Goal: Task Accomplishment & Management: Complete application form

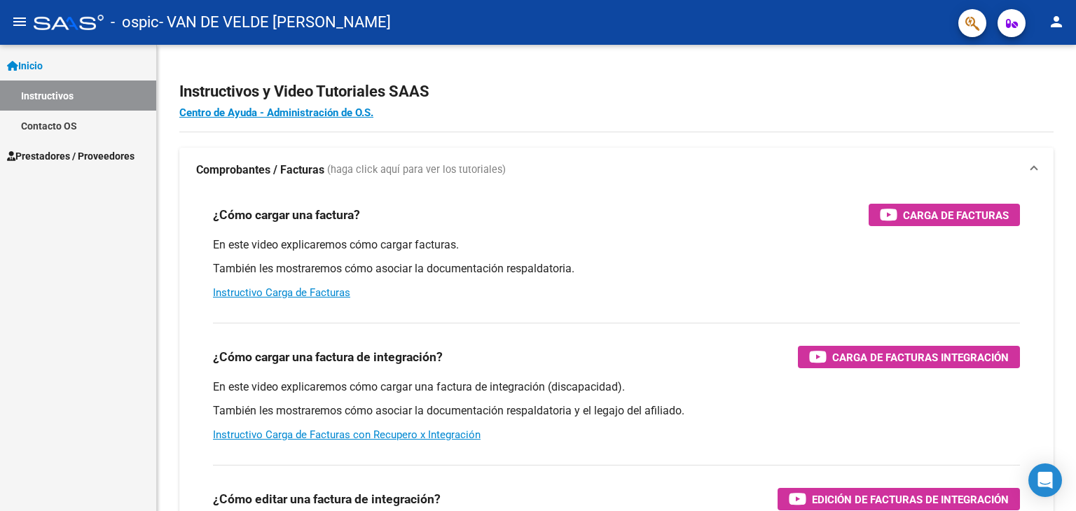
click at [90, 149] on span "Prestadores / Proveedores" at bounding box center [70, 156] width 127 height 15
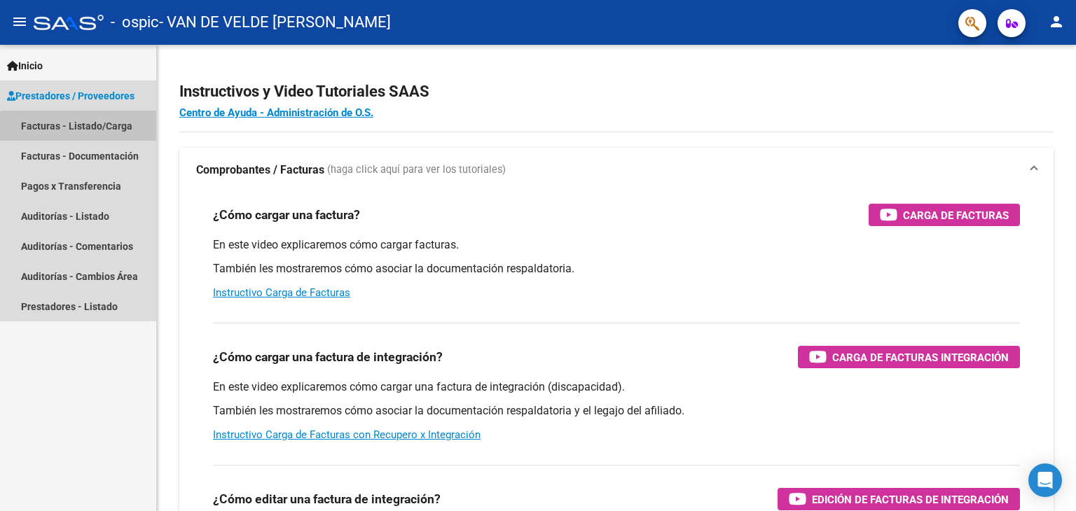
click at [83, 131] on link "Facturas - Listado/Carga" at bounding box center [78, 126] width 156 height 30
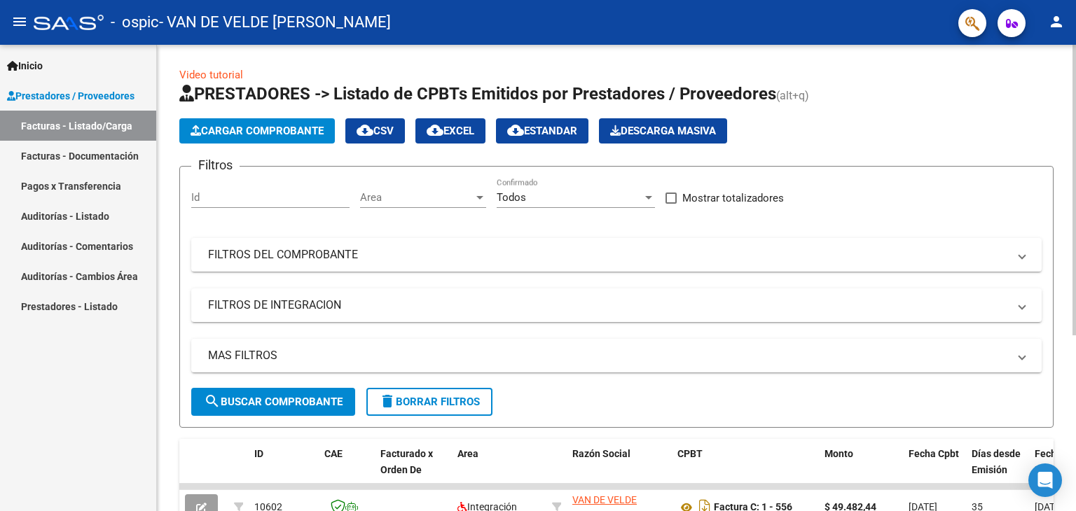
click at [259, 192] on input "Id" at bounding box center [270, 197] width 158 height 13
click at [258, 193] on input "Id" at bounding box center [270, 197] width 158 height 13
click at [283, 132] on span "Cargar Comprobante" at bounding box center [257, 131] width 133 height 13
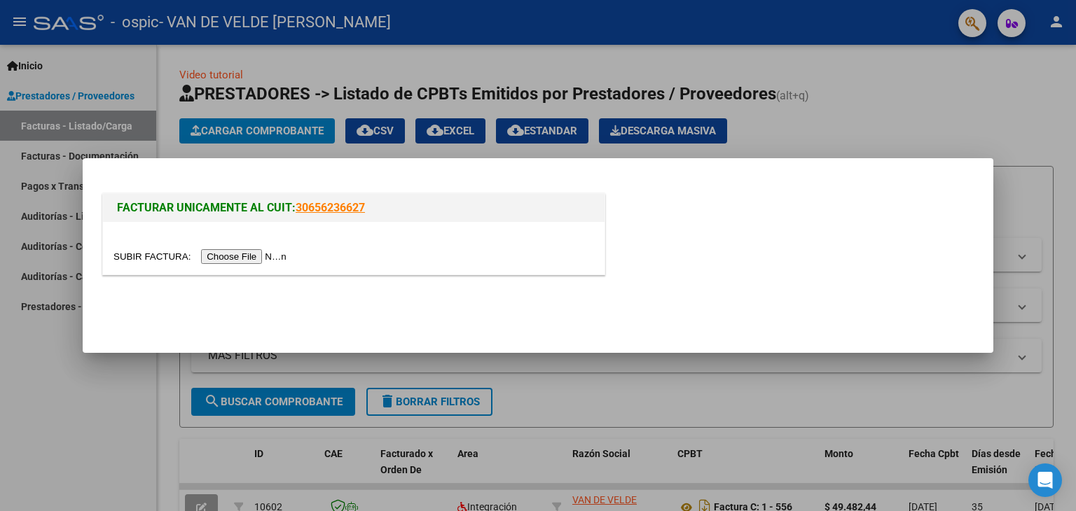
click at [277, 256] on input "file" at bounding box center [201, 256] width 177 height 15
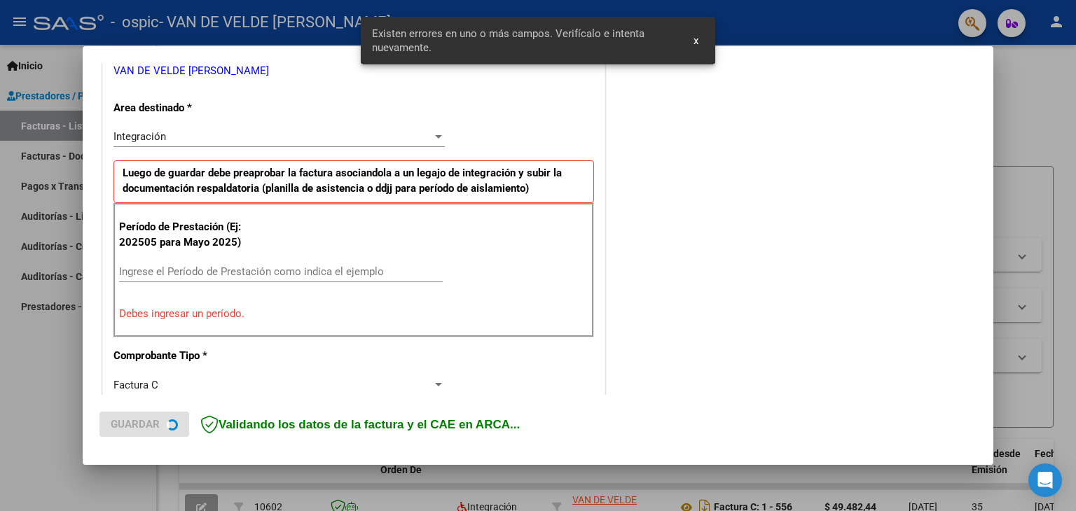
scroll to position [294, 0]
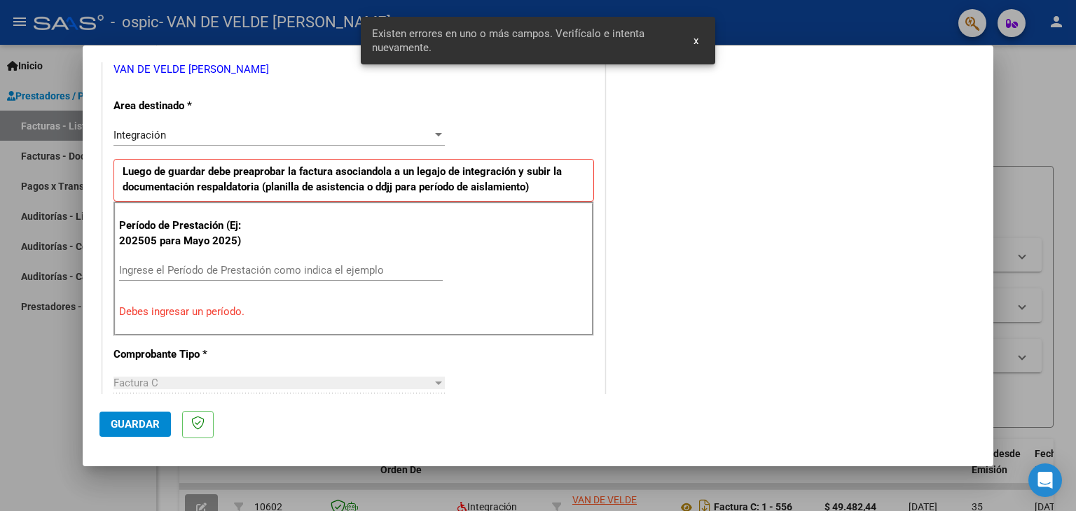
click at [338, 138] on div "Integración" at bounding box center [272, 135] width 319 height 13
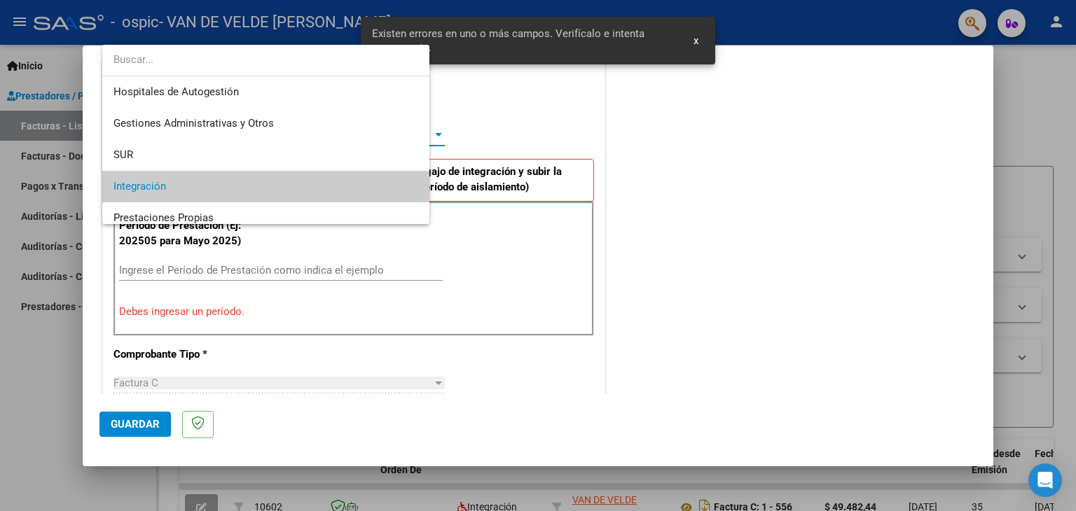
scroll to position [52, 0]
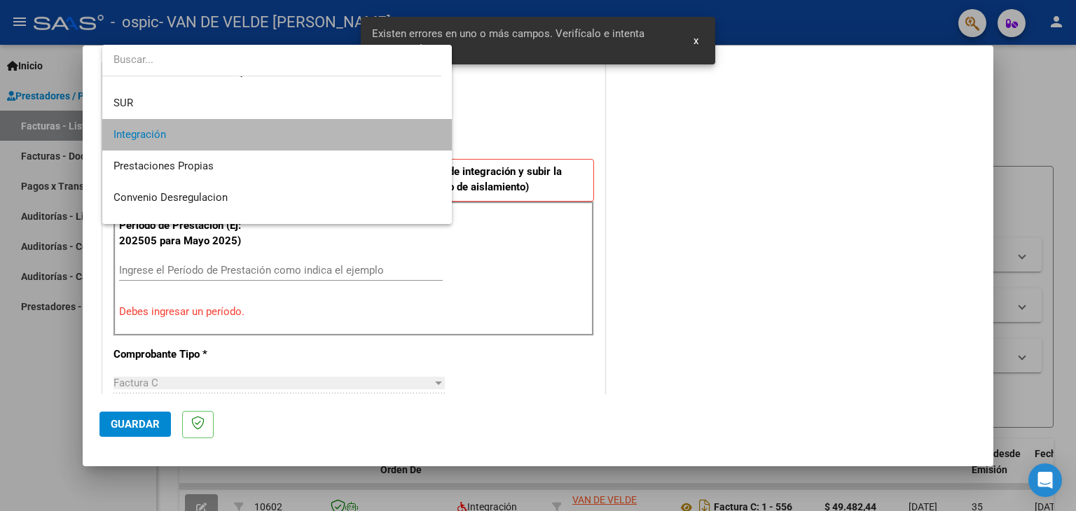
click at [338, 138] on span "Integración" at bounding box center [277, 135] width 328 height 32
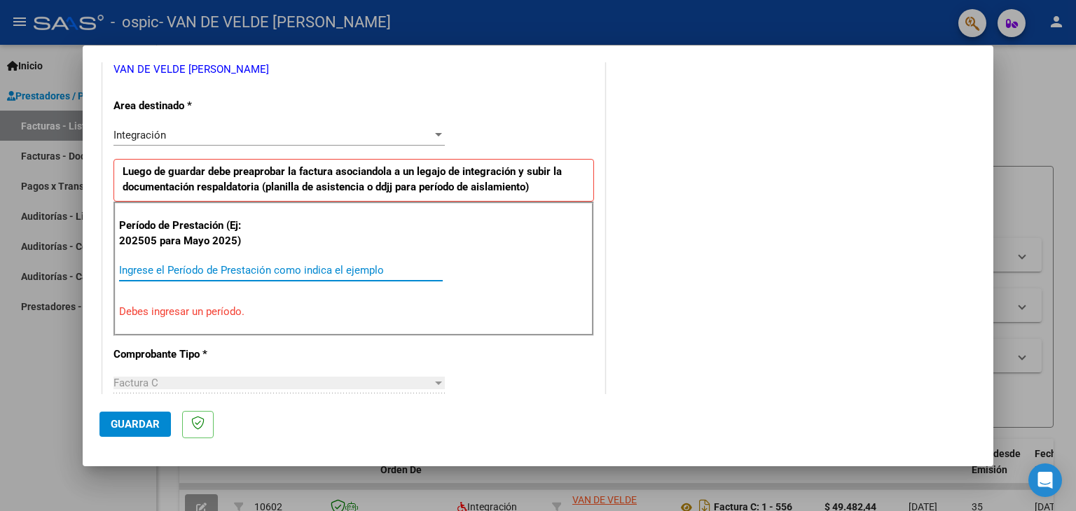
click at [321, 275] on input "Ingrese el Período de Prestación como indica el ejemplo" at bounding box center [281, 270] width 324 height 13
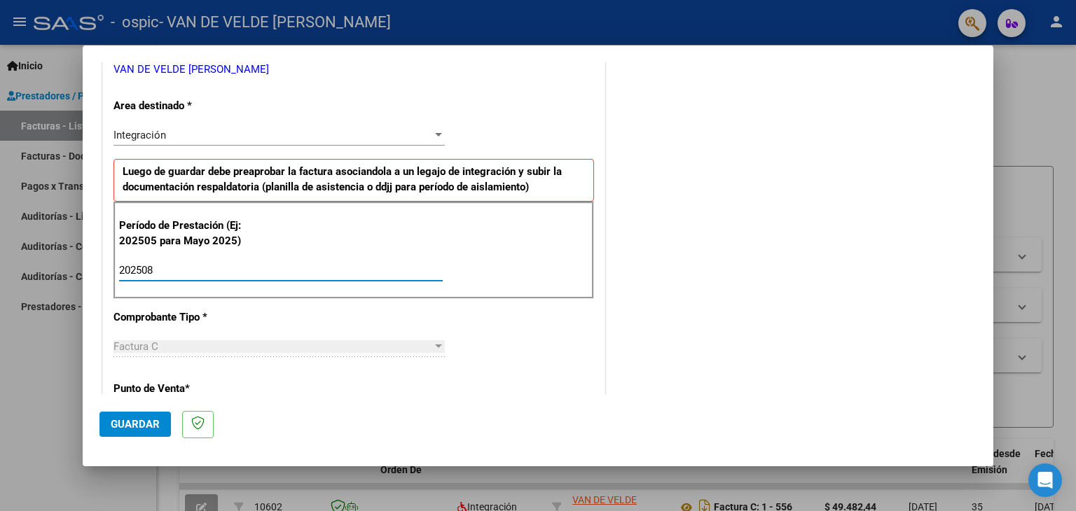
type input "202508"
click at [350, 341] on div "Factura C" at bounding box center [272, 346] width 319 height 13
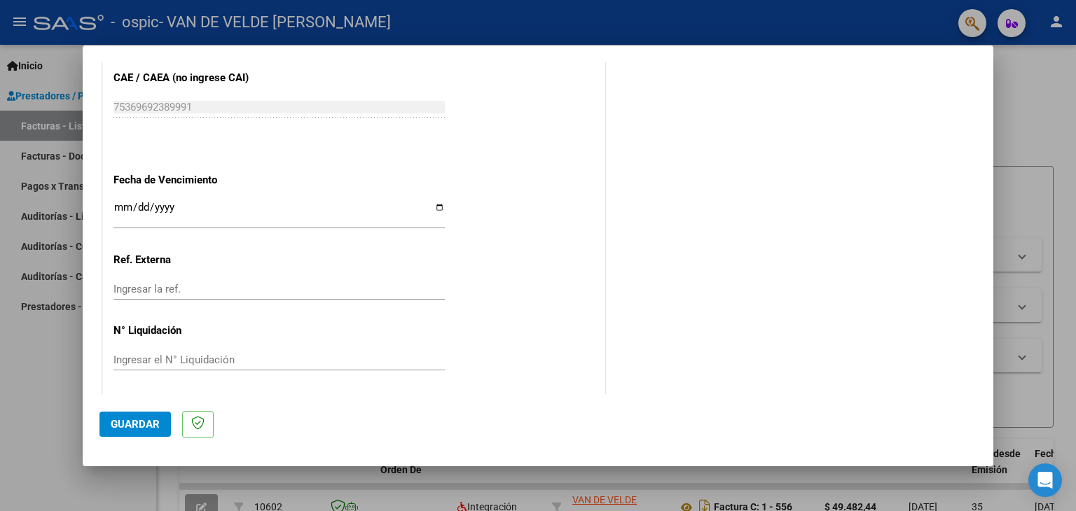
scroll to position [899, 0]
click at [436, 207] on input "Ingresar la fecha" at bounding box center [278, 211] width 331 height 22
click at [435, 205] on input "Ingresar la fecha" at bounding box center [278, 211] width 331 height 22
type input "[DATE]"
click at [165, 284] on input "Ingresar la ref." at bounding box center [278, 288] width 331 height 13
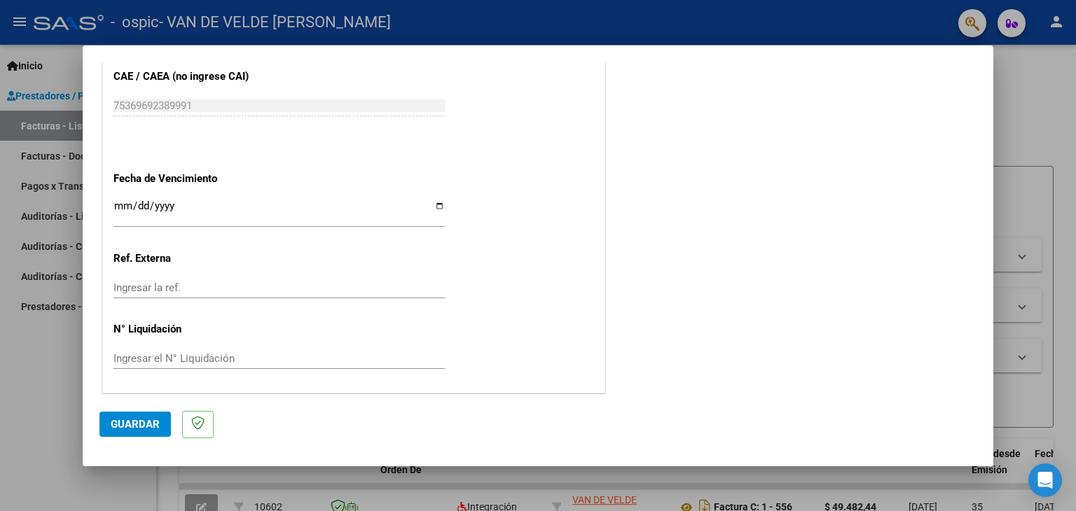
click at [154, 422] on span "Guardar" at bounding box center [135, 424] width 49 height 13
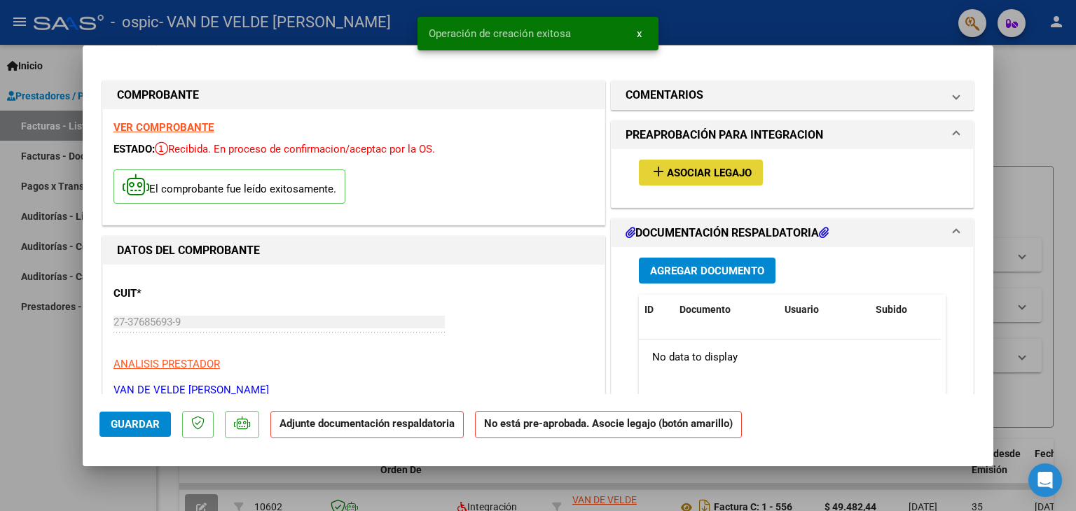
click at [743, 169] on span "Asociar Legajo" at bounding box center [709, 173] width 85 height 13
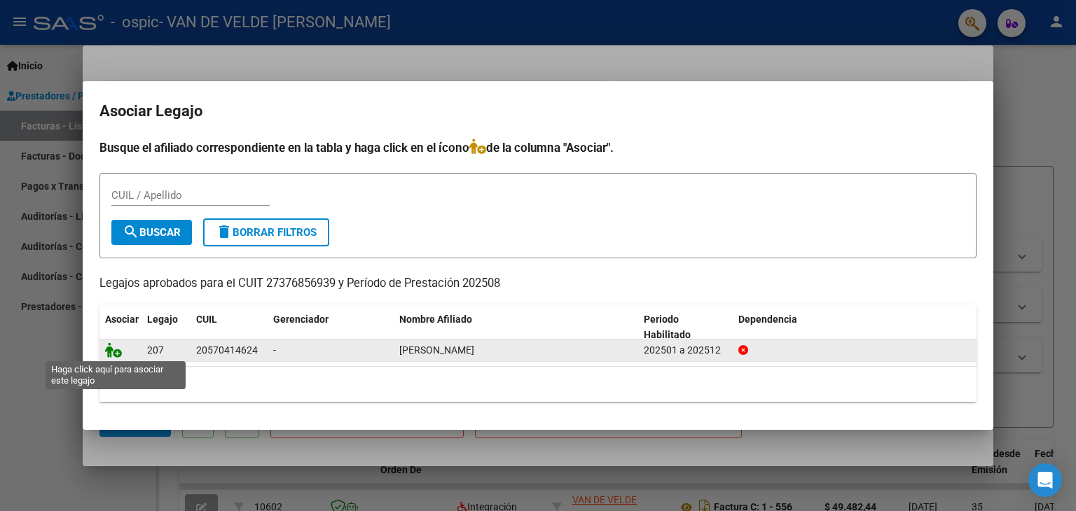
click at [111, 343] on icon at bounding box center [113, 350] width 17 height 15
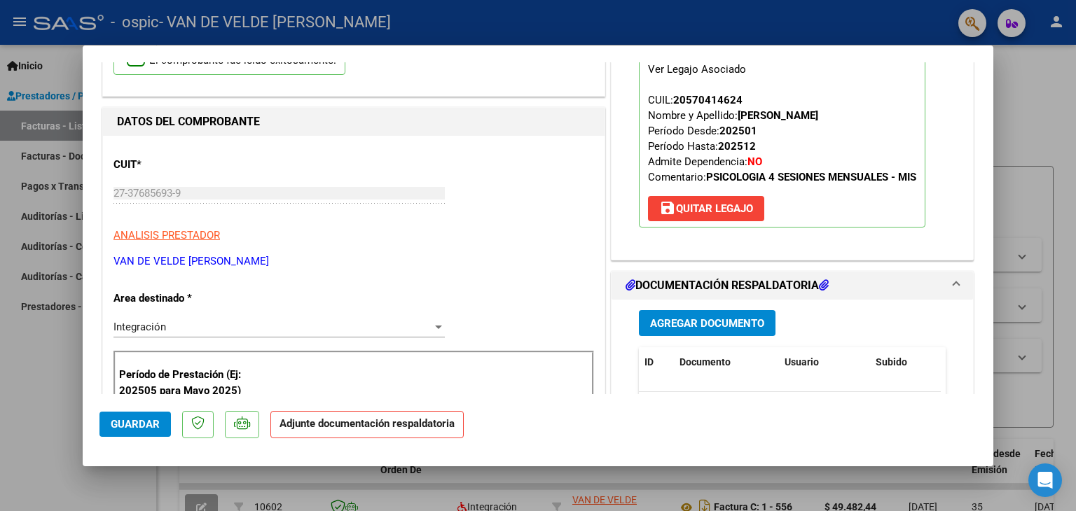
scroll to position [210, 0]
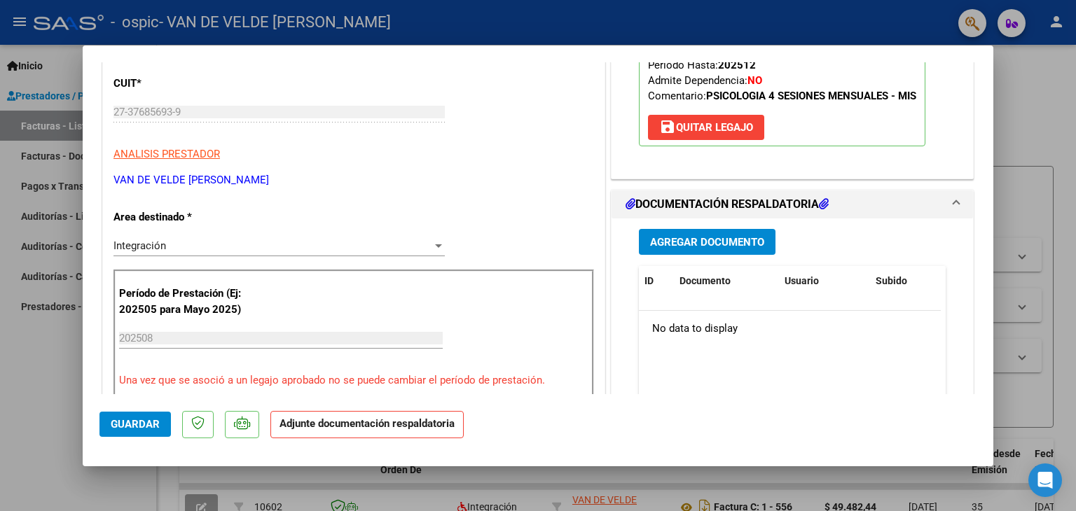
click at [696, 242] on span "Agregar Documento" at bounding box center [707, 242] width 114 height 13
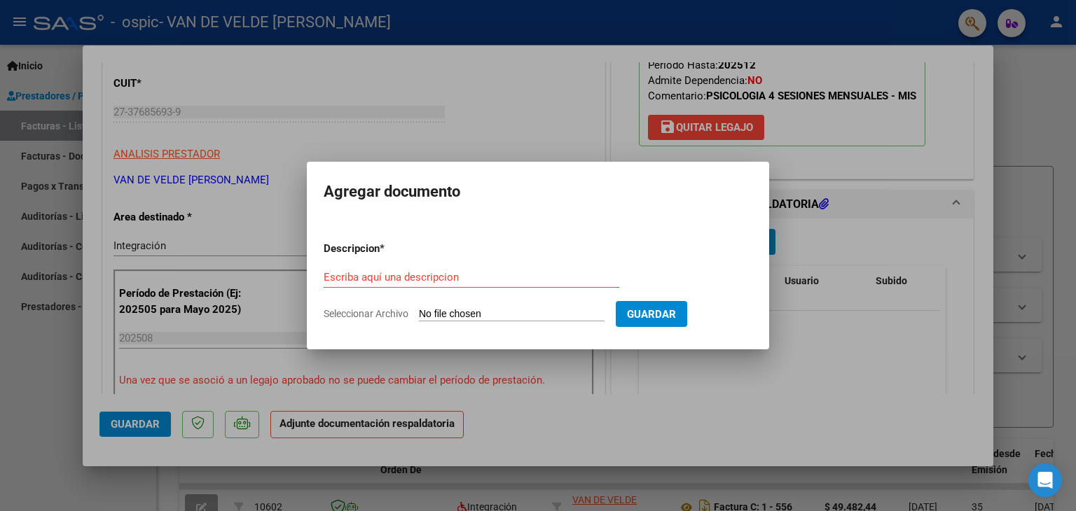
click at [466, 314] on input "Seleccionar Archivo" at bounding box center [512, 314] width 186 height 13
type input "C:\fakepath\IGNAIO PLANILLA AGOSTO.pdf"
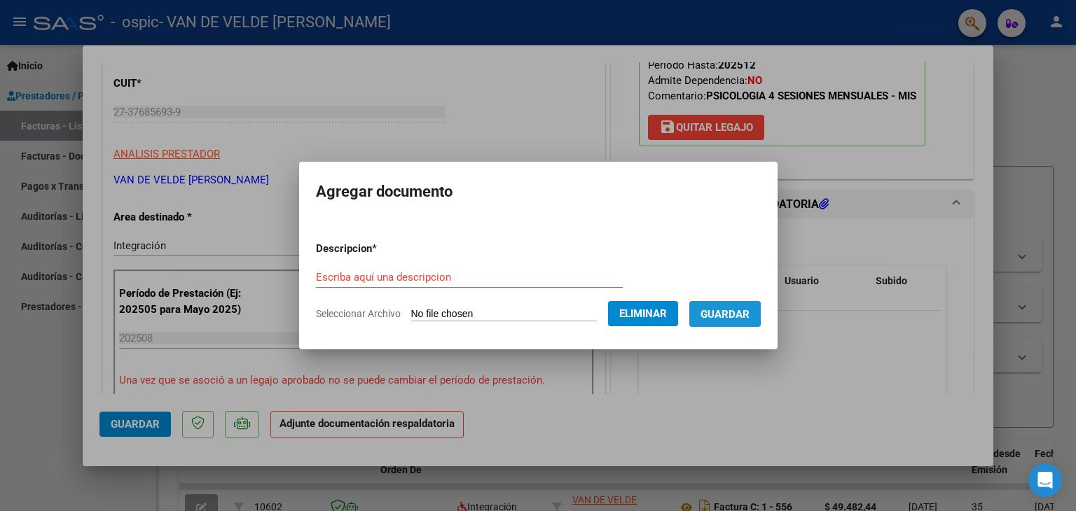
click at [723, 315] on span "Guardar" at bounding box center [724, 314] width 49 height 13
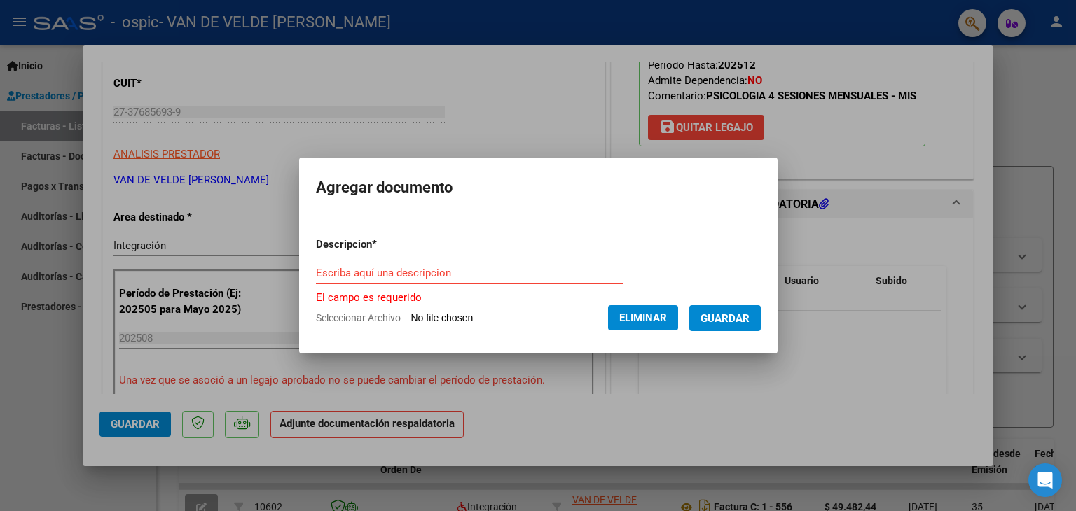
click at [427, 268] on input "Escriba aquí una descripcion" at bounding box center [469, 273] width 307 height 13
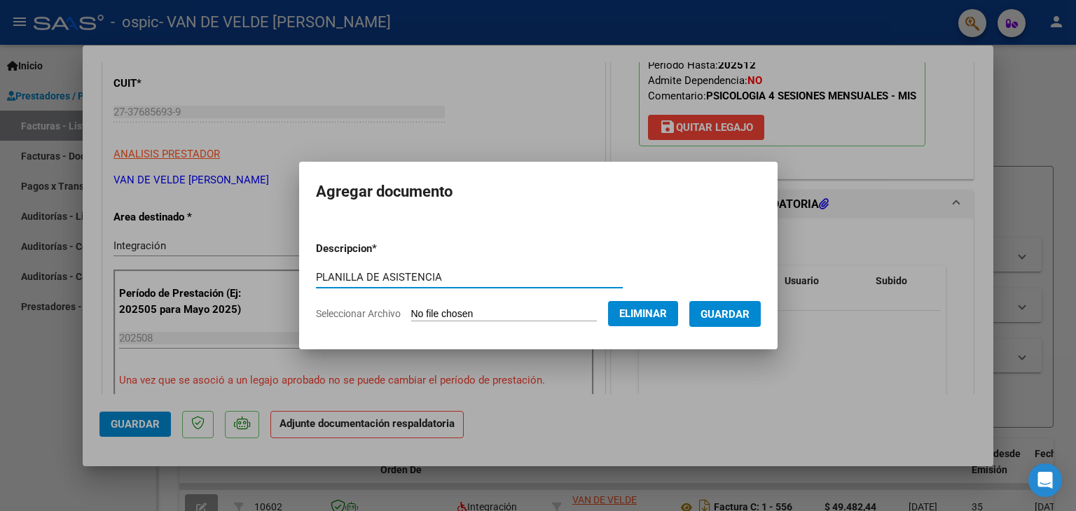
type input "PLANILLA DE ASISTENCIA"
click at [714, 315] on span "Guardar" at bounding box center [724, 314] width 49 height 13
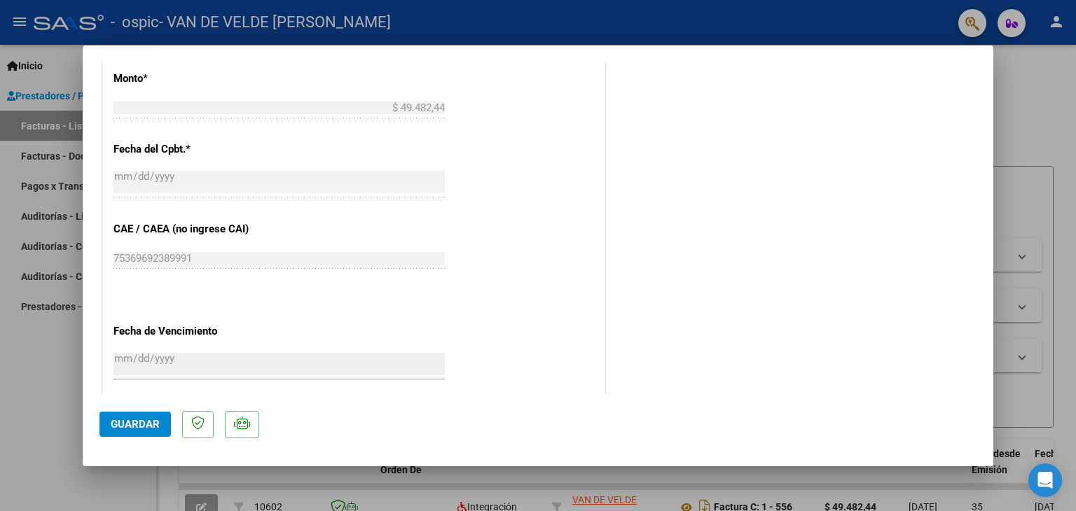
scroll to position [841, 0]
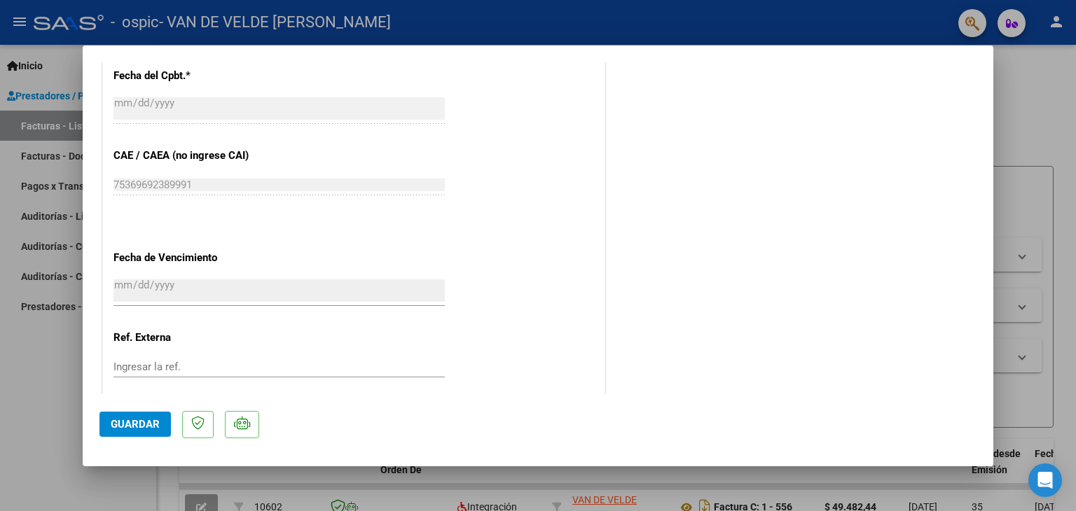
click at [160, 420] on button "Guardar" at bounding box center [134, 424] width 71 height 25
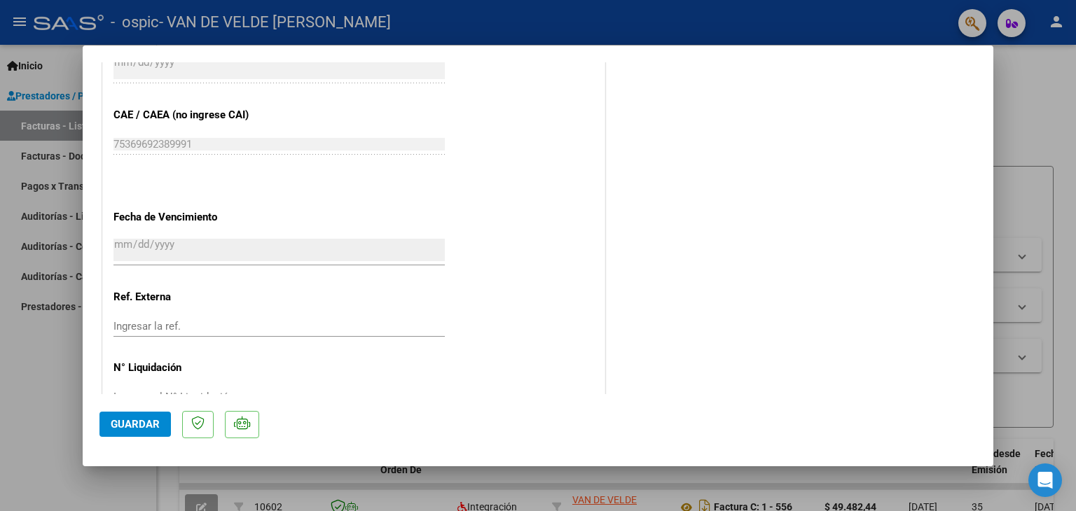
scroll to position [920, 0]
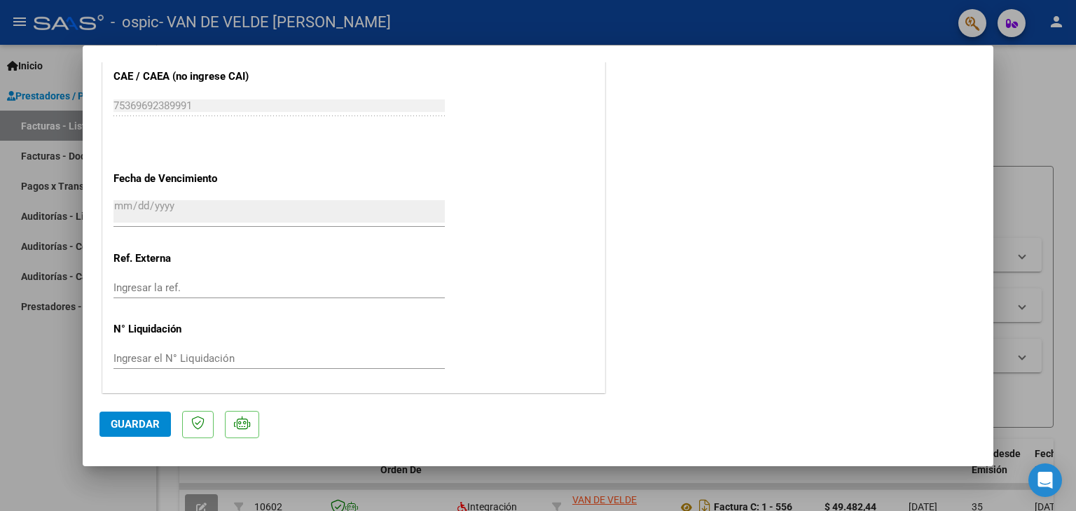
click at [118, 418] on span "Guardar" at bounding box center [135, 424] width 49 height 13
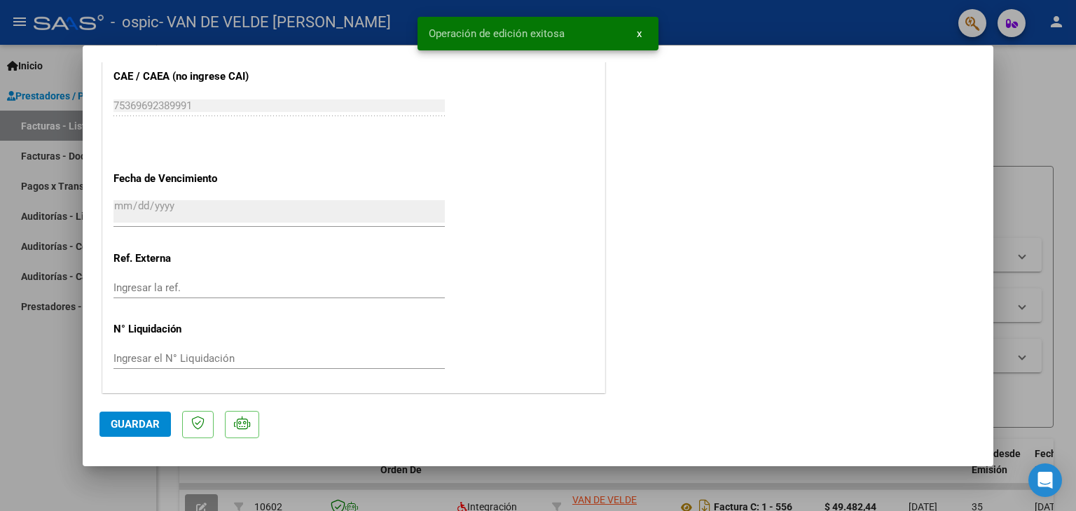
click at [629, 36] on button "x" at bounding box center [639, 33] width 27 height 25
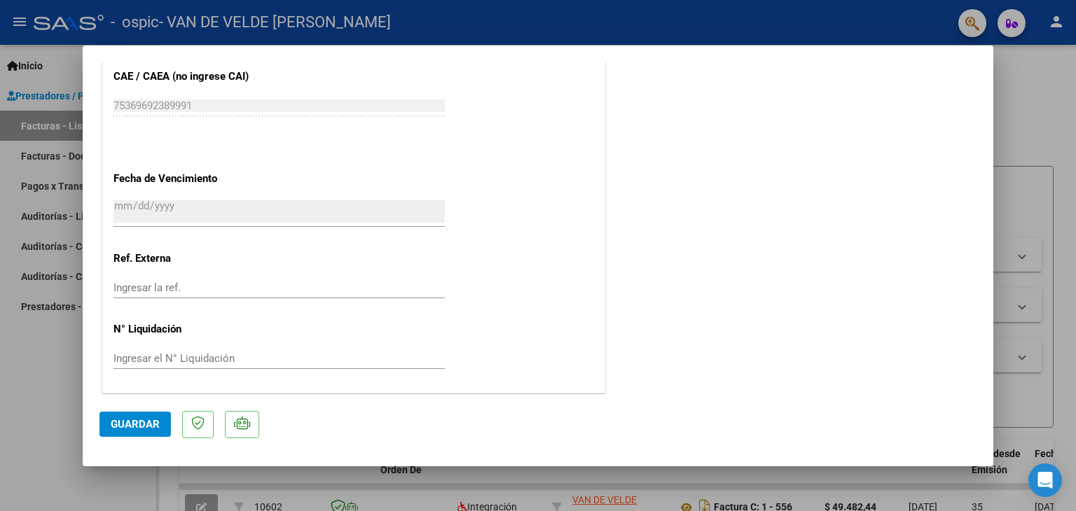
click at [1049, 128] on div at bounding box center [538, 255] width 1076 height 511
type input "$ 0,00"
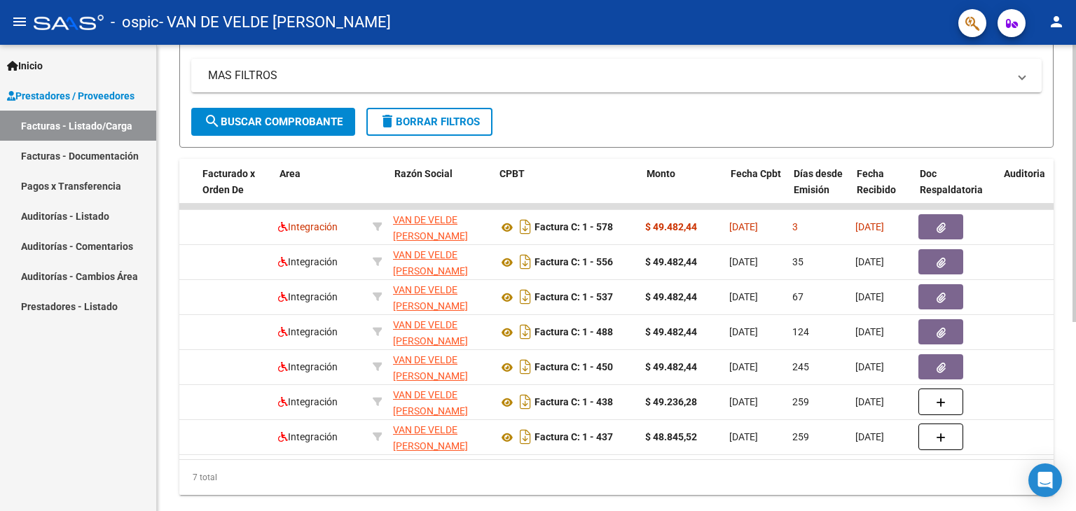
scroll to position [0, 0]
